Goal: Task Accomplishment & Management: Complete application form

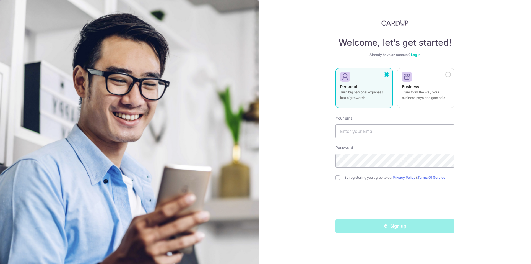
click at [358, 91] on p "Turn big personal expenses into big rewards." at bounding box center [364, 94] width 48 height 11
click at [398, 132] on input "text" at bounding box center [395, 131] width 119 height 14
type input "[EMAIL_ADDRESS][DOMAIN_NAME]"
click at [399, 229] on div "Sign up" at bounding box center [395, 226] width 126 height 14
click at [336, 178] on input "checkbox" at bounding box center [338, 177] width 4 height 4
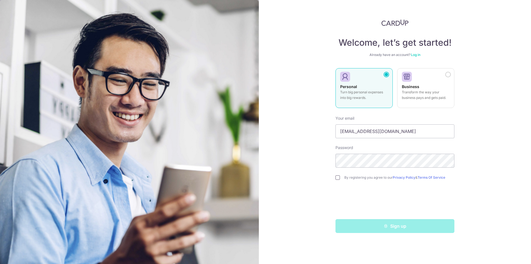
checkbox input "true"
